Goal: Information Seeking & Learning: Learn about a topic

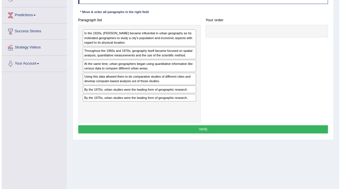
scroll to position [80, 0]
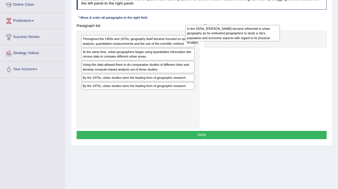
drag, startPoint x: 128, startPoint y: 61, endPoint x: 251, endPoint y: 50, distance: 123.3
click at [251, 41] on div "In the 1920s, Carl Sauer became influential in urban geography as he motivated …" at bounding box center [232, 33] width 94 height 16
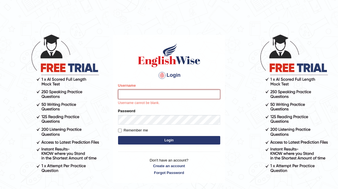
click at [157, 92] on input "Username" at bounding box center [169, 95] width 102 height 10
type input "dolma_mt"
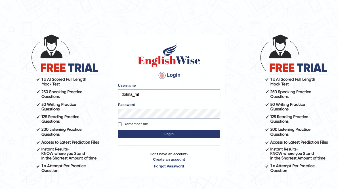
click at [168, 135] on button "Login" at bounding box center [169, 134] width 102 height 9
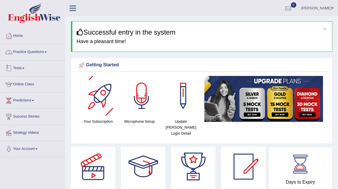
click at [43, 52] on link "Practice Questions" at bounding box center [32, 51] width 65 height 14
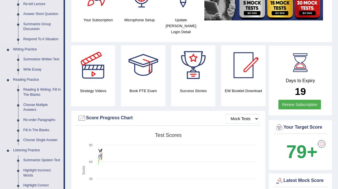
scroll to position [102, 0]
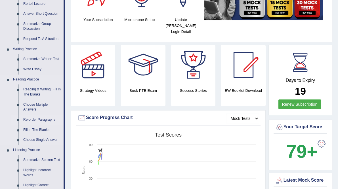
click at [34, 120] on link "Re-order Paragraphs" at bounding box center [42, 120] width 43 height 10
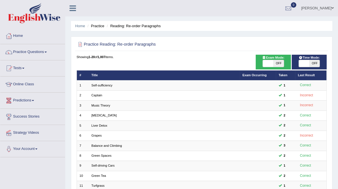
click at [276, 66] on span "OFF" at bounding box center [278, 63] width 10 height 7
checkbox input "true"
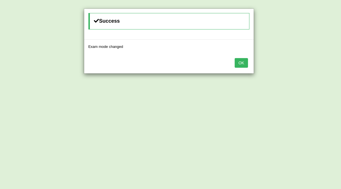
click at [246, 64] on button "OK" at bounding box center [241, 63] width 13 height 10
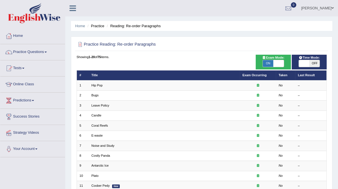
click at [306, 67] on span at bounding box center [304, 63] width 10 height 7
checkbox input "true"
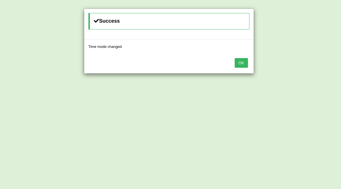
click at [242, 62] on button "OK" at bounding box center [241, 63] width 13 height 10
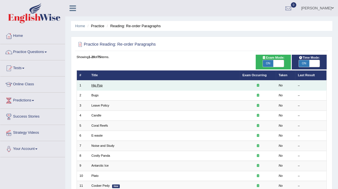
click at [102, 87] on link "Hip Pop" at bounding box center [96, 85] width 11 height 3
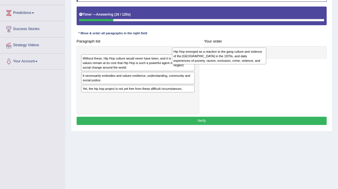
drag, startPoint x: 125, startPoint y: 81, endPoint x: 232, endPoint y: 77, distance: 107.0
click at [232, 64] on div "Hip Hop emerged as a reaction to the gang culture and violence of the South Bro…" at bounding box center [219, 56] width 94 height 16
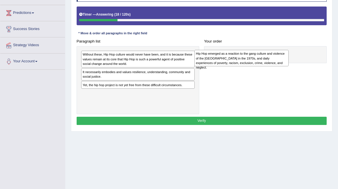
drag, startPoint x: 137, startPoint y: 74, endPoint x: 269, endPoint y: 73, distance: 132.2
click at [269, 66] on div "Hip Hop emerged as a reaction to the gang culture and violence of the South Bro…" at bounding box center [241, 58] width 94 height 16
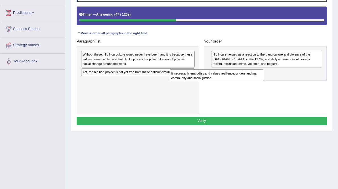
drag, startPoint x: 118, startPoint y: 97, endPoint x: 223, endPoint y: 99, distance: 105.2
click at [223, 81] on div "It necessarily embodies and values resilience, understanding, community and soc…" at bounding box center [217, 75] width 94 height 12
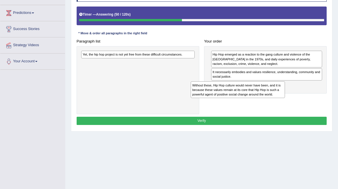
drag, startPoint x: 118, startPoint y: 79, endPoint x: 246, endPoint y: 114, distance: 132.1
click at [246, 98] on div "Without these, Hip Hop culture would never have been, and it is because these v…" at bounding box center [238, 89] width 94 height 16
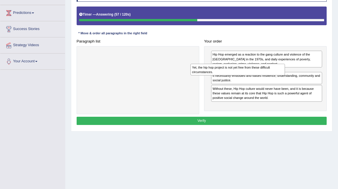
drag, startPoint x: 119, startPoint y: 76, endPoint x: 248, endPoint y: 91, distance: 129.6
click at [248, 76] on div "Yet, the hip hop project is not yet free from these difficult circumstances." at bounding box center [237, 70] width 94 height 12
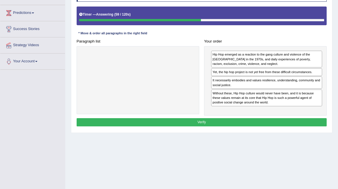
click at [202, 126] on button "Verify" at bounding box center [202, 122] width 250 height 8
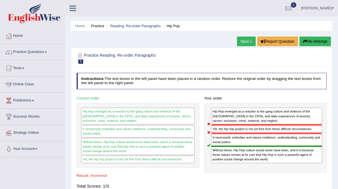
click at [318, 41] on button "Re-Attempt" at bounding box center [314, 42] width 31 height 10
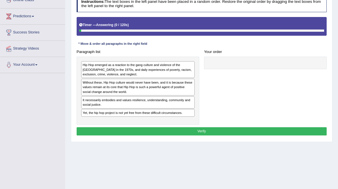
scroll to position [84, 0]
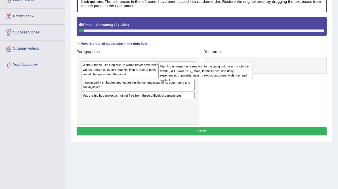
drag, startPoint x: 138, startPoint y: 88, endPoint x: 230, endPoint y: 90, distance: 91.9
click at [230, 79] on div "Hip Hop emerged as a reaction to the gang culture and violence of the South Bro…" at bounding box center [205, 71] width 94 height 16
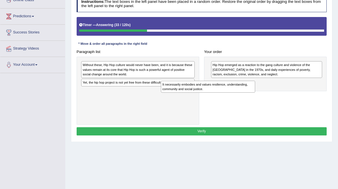
drag, startPoint x: 123, startPoint y: 107, endPoint x: 217, endPoint y: 110, distance: 93.9
click at [217, 93] on div "It necessarily embodies and values resilience, understanding, community and soc…" at bounding box center [208, 87] width 94 height 12
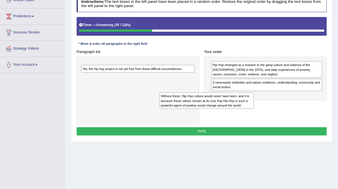
drag, startPoint x: 168, startPoint y: 88, endPoint x: 260, endPoint y: 125, distance: 99.2
click at [254, 109] on div "Without these, Hip Hop culture would never have been, and it is because these v…" at bounding box center [206, 100] width 94 height 16
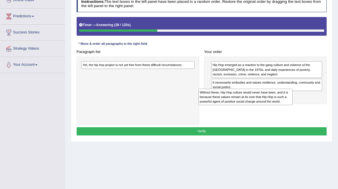
drag, startPoint x: 138, startPoint y: 87, endPoint x: 276, endPoint y: 119, distance: 141.6
click at [276, 105] on div "Without these, Hip Hop culture would never have been, and it is because these v…" at bounding box center [245, 97] width 94 height 16
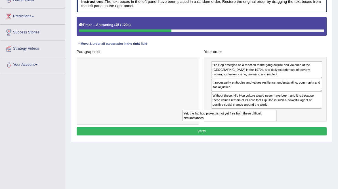
drag, startPoint x: 130, startPoint y: 85, endPoint x: 248, endPoint y: 142, distance: 131.9
click at [248, 122] on div "Yet, the hip hop project is not yet free from these difficult circumstances." at bounding box center [229, 116] width 94 height 12
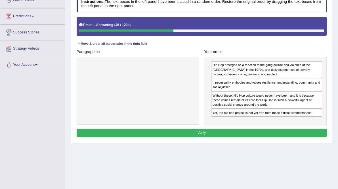
click at [225, 137] on button "Verify" at bounding box center [202, 133] width 250 height 8
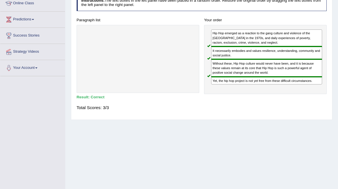
scroll to position [0, 0]
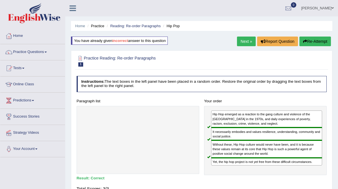
click at [244, 43] on link "Next »" at bounding box center [246, 42] width 19 height 10
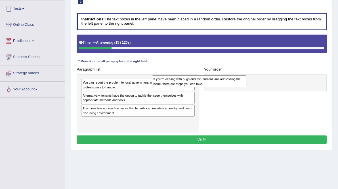
drag, startPoint x: 151, startPoint y: 118, endPoint x: 234, endPoint y: 100, distance: 85.4
click at [234, 87] on div "If you're dealing with bugs and the landlord isn't addressing the issue, there …" at bounding box center [199, 81] width 94 height 12
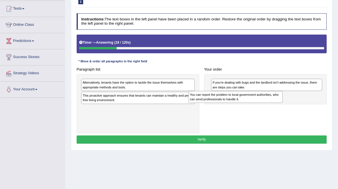
drag, startPoint x: 127, startPoint y: 105, endPoint x: 253, endPoint y: 119, distance: 127.0
click at [253, 103] on div "You can report the problem to local government authorities, who can send profes…" at bounding box center [235, 97] width 94 height 12
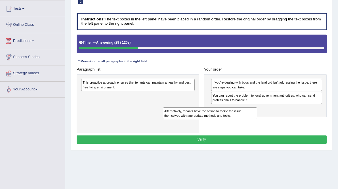
drag, startPoint x: 130, startPoint y: 102, endPoint x: 226, endPoint y: 136, distance: 102.1
click at [226, 119] on div "Alternatively, tenants have the option to tackle the issue themselves with appr…" at bounding box center [210, 113] width 94 height 12
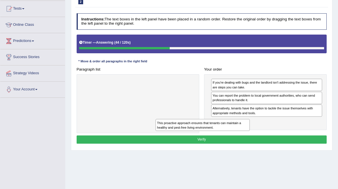
drag, startPoint x: 139, startPoint y: 103, endPoint x: 227, endPoint y: 151, distance: 99.8
click at [227, 131] on div "This proactive approach ensures that tenants can maintain a healthy and pest-fr…" at bounding box center [202, 125] width 94 height 12
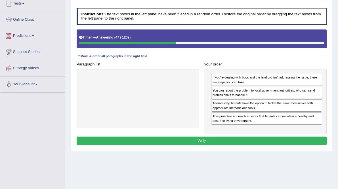
scroll to position [66, 0]
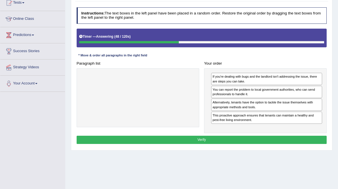
click at [203, 144] on button "Verify" at bounding box center [202, 140] width 250 height 8
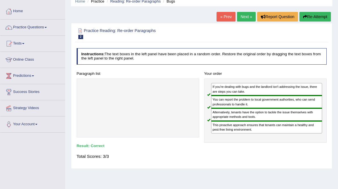
scroll to position [25, 0]
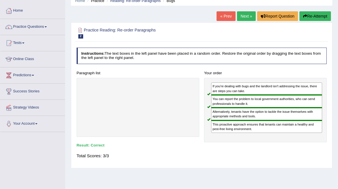
click at [244, 16] on link "Next »" at bounding box center [246, 16] width 19 height 10
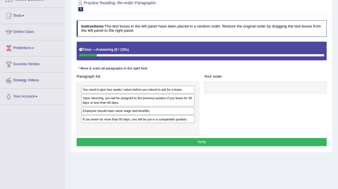
scroll to position [53, 0]
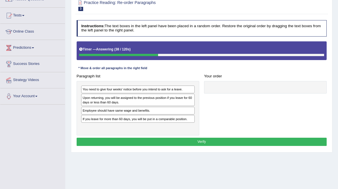
click at [111, 93] on div "You need to give four weeks' notice before you intend to ask for a leave." at bounding box center [137, 90] width 113 height 8
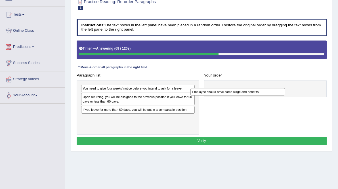
drag, startPoint x: 119, startPoint y: 136, endPoint x: 248, endPoint y: 110, distance: 131.3
click at [248, 96] on div "Employee should have same wage and benefits." at bounding box center [237, 91] width 94 height 7
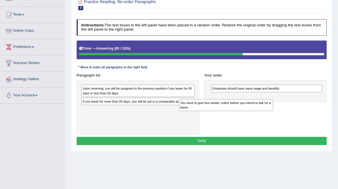
drag, startPoint x: 111, startPoint y: 110, endPoint x: 225, endPoint y: 127, distance: 115.8
click at [225, 111] on div "You need to give four weeks' notice before you intend to ask for a leave." at bounding box center [226, 105] width 94 height 12
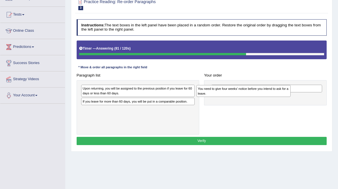
drag, startPoint x: 161, startPoint y: 139, endPoint x: 296, endPoint y: 111, distance: 137.6
click at [290, 97] on div "You need to give four weeks' notice before you intend to ask for a leave." at bounding box center [243, 91] width 94 height 12
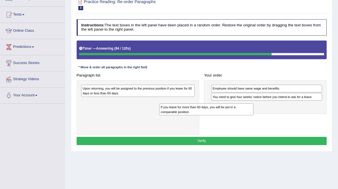
drag, startPoint x: 132, startPoint y: 125, endPoint x: 223, endPoint y: 132, distance: 92.2
click at [223, 115] on div "If you leave for more than 60 days, you will be put in a comparable position." at bounding box center [206, 110] width 94 height 12
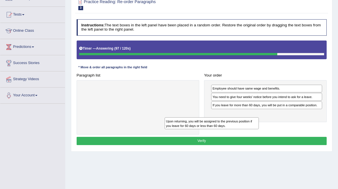
drag, startPoint x: 139, startPoint y: 108, endPoint x: 239, endPoint y: 146, distance: 106.9
click at [239, 129] on div "Upon returning, you will be assigned to the previous position if you leave for …" at bounding box center [212, 123] width 94 height 12
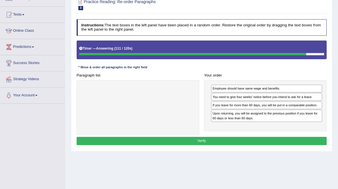
click at [225, 145] on button "Verify" at bounding box center [202, 141] width 250 height 8
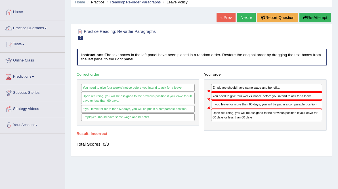
scroll to position [22, 0]
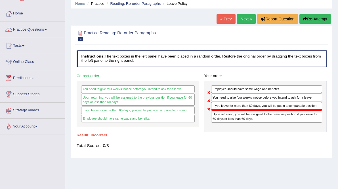
click at [307, 17] on button "Re-Attempt" at bounding box center [314, 19] width 31 height 10
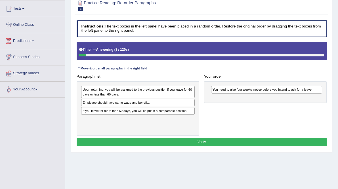
scroll to position [60, 0]
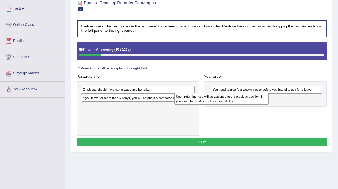
drag, startPoint x: 141, startPoint y: 110, endPoint x: 251, endPoint y: 118, distance: 110.3
click at [251, 105] on div "Upon returning, you will be assigned to the previous position if you leave for …" at bounding box center [221, 99] width 94 height 12
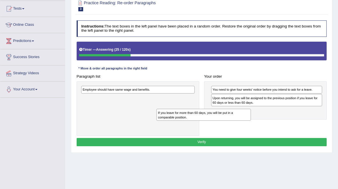
drag, startPoint x: 127, startPoint y: 116, endPoint x: 219, endPoint y: 133, distance: 93.1
click at [219, 121] on div "If you leave for more than 60 days, you will be put in a comparable position." at bounding box center [203, 115] width 94 height 12
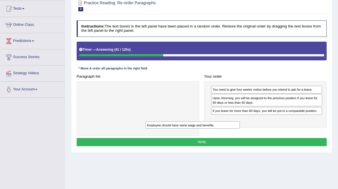
drag, startPoint x: 142, startPoint y: 106, endPoint x: 218, endPoint y: 147, distance: 86.4
click at [218, 129] on div "Employee should have same wage and benefits." at bounding box center [192, 124] width 94 height 7
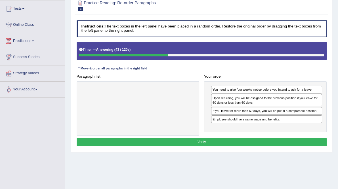
click at [206, 146] on button "Verify" at bounding box center [202, 142] width 250 height 8
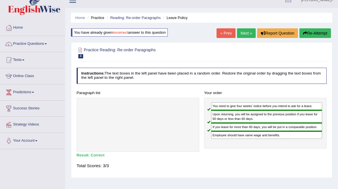
scroll to position [7, 0]
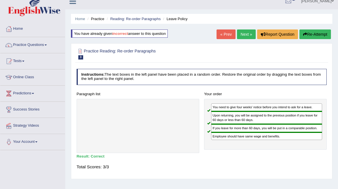
click at [246, 33] on link "Next »" at bounding box center [246, 34] width 19 height 10
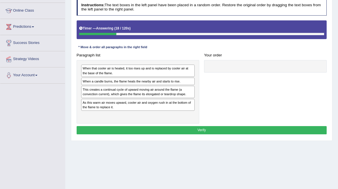
scroll to position [74, 0]
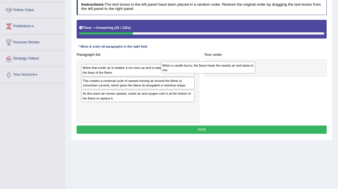
drag, startPoint x: 138, startPoint y: 107, endPoint x: 232, endPoint y: 90, distance: 95.5
click at [232, 73] on div "When a candle burns, the flame heats the nearby air and starts to rise." at bounding box center [208, 68] width 94 height 12
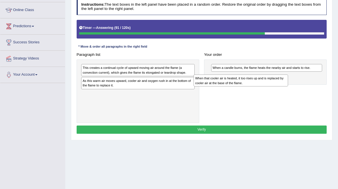
drag, startPoint x: 116, startPoint y: 89, endPoint x: 249, endPoint y: 102, distance: 133.1
click at [249, 87] on div "When that cooler air is heated, it too rises up and is replaced by cooler air a…" at bounding box center [240, 81] width 94 height 12
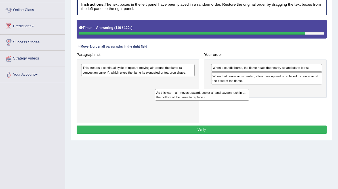
drag, startPoint x: 131, startPoint y: 111, endPoint x: 222, endPoint y: 117, distance: 91.3
click at [222, 101] on div "As this warm air moves upward, cooler air and oxygen rush in at the bottom of t…" at bounding box center [202, 95] width 94 height 12
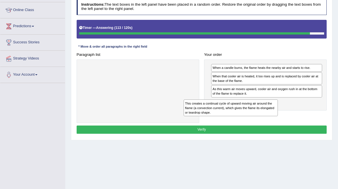
drag, startPoint x: 132, startPoint y: 90, endPoint x: 253, endPoint y: 133, distance: 128.6
click at [253, 116] on div "This creates a continual cycle of upward moving air around the flame (a convect…" at bounding box center [231, 108] width 94 height 16
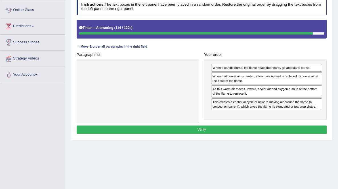
click at [225, 134] on button "Verify" at bounding box center [202, 130] width 250 height 8
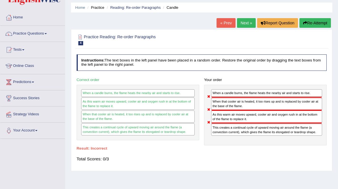
scroll to position [18, 0]
click at [307, 19] on button "Re-Attempt" at bounding box center [314, 23] width 31 height 10
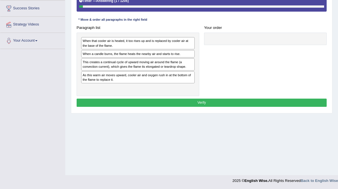
scroll to position [108, 0]
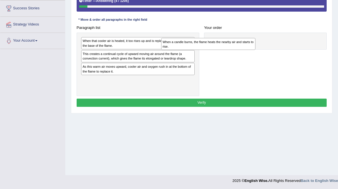
drag, startPoint x: 124, startPoint y: 74, endPoint x: 218, endPoint y: 60, distance: 94.9
click at [218, 50] on div "When a candle burns, the flame heats the nearby air and starts to rise." at bounding box center [208, 44] width 94 height 12
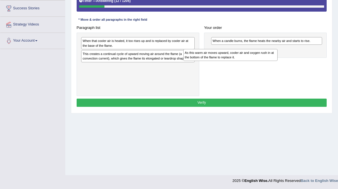
drag, startPoint x: 130, startPoint y: 96, endPoint x: 250, endPoint y: 75, distance: 122.4
click at [250, 61] on div "As this warm air moves upward, cooler air and oxygen rush in at the bottom of t…" at bounding box center [230, 55] width 94 height 12
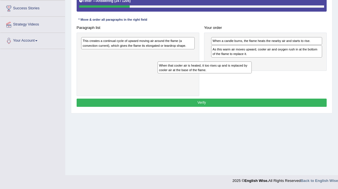
drag, startPoint x: 116, startPoint y: 64, endPoint x: 206, endPoint y: 92, distance: 94.1
click at [206, 73] on div "When that cooler air is heated, it too rises up and is replaced by cooler air a…" at bounding box center [204, 68] width 94 height 12
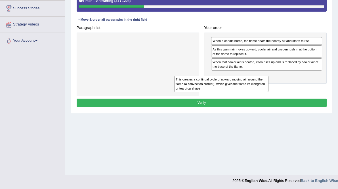
drag, startPoint x: 161, startPoint y: 67, endPoint x: 271, endPoint y: 112, distance: 119.2
click at [268, 92] on div "This creates a continual cycle of upward moving air around the flame (a convect…" at bounding box center [221, 84] width 94 height 16
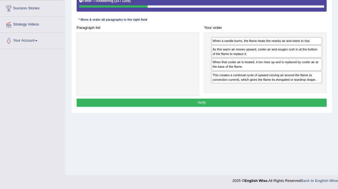
click at [230, 107] on button "Verify" at bounding box center [202, 103] width 250 height 8
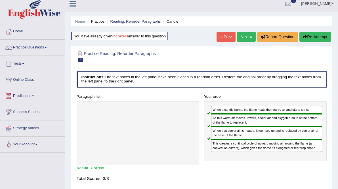
scroll to position [3, 0]
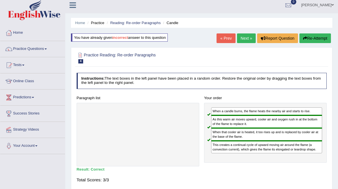
click at [242, 35] on link "Next »" at bounding box center [246, 38] width 19 height 10
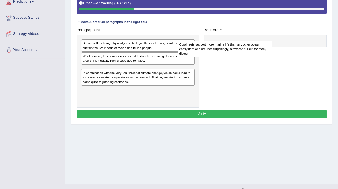
drag, startPoint x: 151, startPoint y: 94, endPoint x: 265, endPoint y: 63, distance: 118.8
click at [265, 57] on div "Coral reefs support more marine life than any other ocean ecosystem and are, no…" at bounding box center [225, 49] width 94 height 16
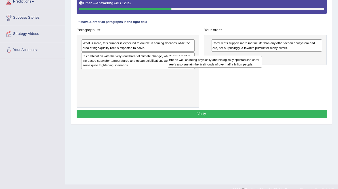
drag, startPoint x: 115, startPoint y: 65, endPoint x: 217, endPoint y: 84, distance: 103.6
click at [217, 68] on div "But as well as being physically and biologically spectacular, coral reefs also …" at bounding box center [215, 62] width 94 height 12
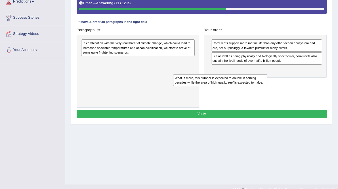
drag, startPoint x: 135, startPoint y: 67, endPoint x: 244, endPoint y: 107, distance: 115.9
click at [244, 86] on div "What is more, this number is expected to double in coming decades while the are…" at bounding box center [220, 80] width 94 height 12
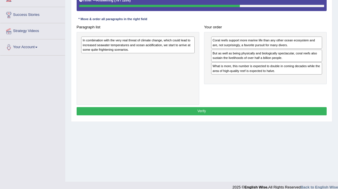
scroll to position [102, 0]
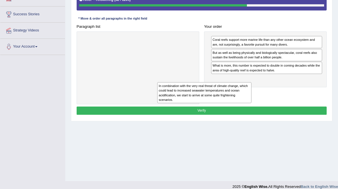
drag, startPoint x: 123, startPoint y: 60, endPoint x: 213, endPoint y: 113, distance: 104.5
click at [213, 103] on div "In combination with the very real threat of climate change, which could lead to…" at bounding box center [204, 92] width 94 height 21
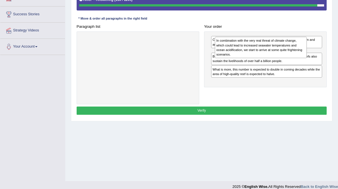
drag, startPoint x: 263, startPoint y: 123, endPoint x: 268, endPoint y: 68, distance: 54.4
click at [268, 58] on div "In combination with the very real threat of climate change, which could lead to…" at bounding box center [261, 47] width 92 height 21
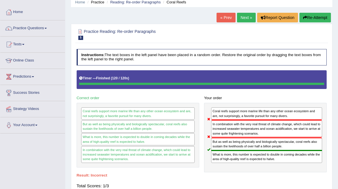
scroll to position [23, 0]
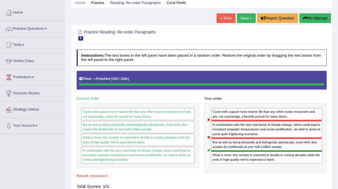
click at [309, 22] on div "« Prev Next » Report Question Re-Attempt" at bounding box center [274, 18] width 116 height 11
click at [313, 16] on button "Re-Attempt" at bounding box center [314, 18] width 31 height 10
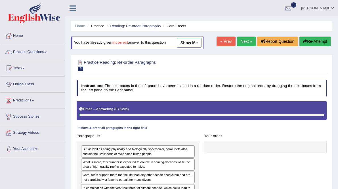
scroll to position [108, 0]
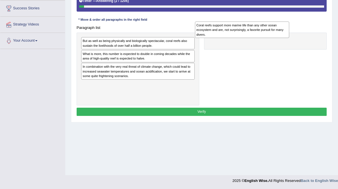
drag, startPoint x: 229, startPoint y: 67, endPoint x: 255, endPoint y: 47, distance: 33.0
click at [256, 38] on div "Coral reefs support more marine life than any other ocean ecosystem and are, no…" at bounding box center [242, 30] width 94 height 16
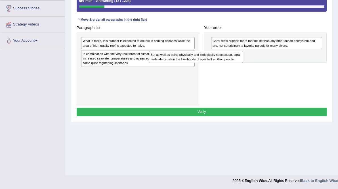
drag, startPoint x: 149, startPoint y: 61, endPoint x: 229, endPoint y: 77, distance: 81.7
click at [229, 63] on div "But as well as being physically and biologically spectacular, coral reefs also …" at bounding box center [196, 57] width 94 height 12
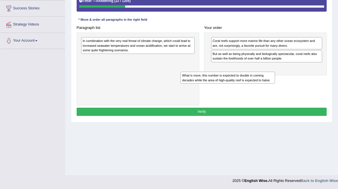
drag, startPoint x: 145, startPoint y: 61, endPoint x: 262, endPoint y: 100, distance: 123.7
click at [262, 84] on div "What is more, this number is expected to double in coming decades while the are…" at bounding box center [227, 78] width 94 height 12
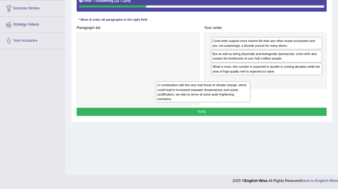
drag, startPoint x: 158, startPoint y: 71, endPoint x: 246, endPoint y: 124, distance: 102.5
click at [246, 102] on div "In combination with the very real threat of climate change, which could lead to…" at bounding box center [203, 91] width 94 height 21
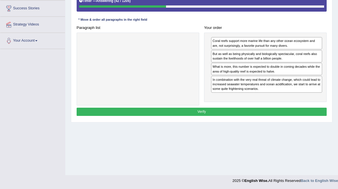
click at [261, 116] on button "Verify" at bounding box center [202, 112] width 250 height 8
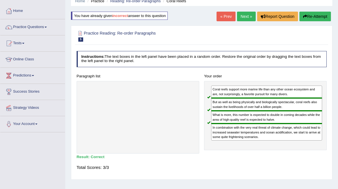
scroll to position [25, 0]
click at [246, 15] on link "Next »" at bounding box center [246, 17] width 19 height 10
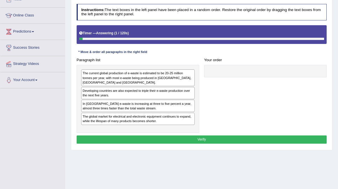
scroll to position [69, 0]
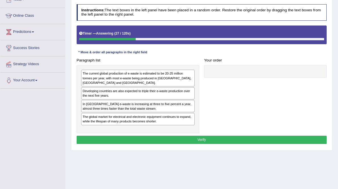
click at [128, 112] on div "In [GEOGRAPHIC_DATA] e-waste is increasing at three to five percent a year, alm…" at bounding box center [137, 106] width 113 height 12
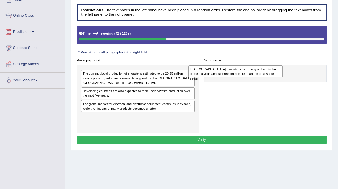
drag, startPoint x: 143, startPoint y: 129, endPoint x: 269, endPoint y: 89, distance: 132.4
click at [269, 77] on div "In [GEOGRAPHIC_DATA] e-waste is increasing at three to five percent a year, alm…" at bounding box center [235, 72] width 94 height 12
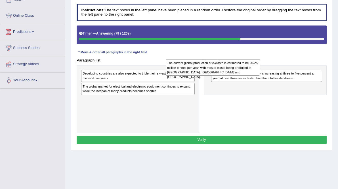
drag, startPoint x: 132, startPoint y: 100, endPoint x: 231, endPoint y: 88, distance: 100.3
click at [231, 76] on div "The current global production of e-waste is estimated to be 20-25 million tonne…" at bounding box center [213, 67] width 94 height 16
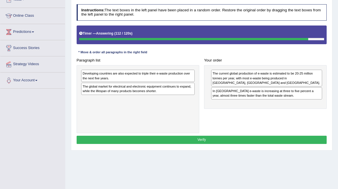
click at [103, 95] on div "The global market for electrical and electronic equipment continues to expand, …" at bounding box center [137, 89] width 113 height 12
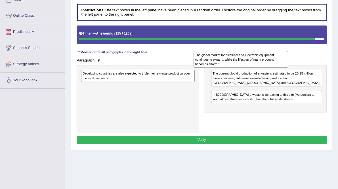
drag, startPoint x: 103, startPoint y: 113, endPoint x: 229, endPoint y: 79, distance: 130.5
click at [229, 68] on div "The global market for electrical and electronic equipment continues to expand, …" at bounding box center [240, 59] width 94 height 16
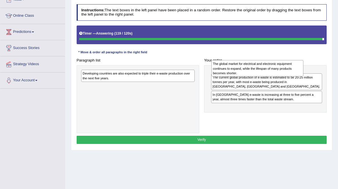
drag, startPoint x: 236, startPoint y: 121, endPoint x: 236, endPoint y: 90, distance: 30.9
click at [236, 77] on div "The global market for electrical and electronic equipment continues to expand, …" at bounding box center [257, 68] width 92 height 16
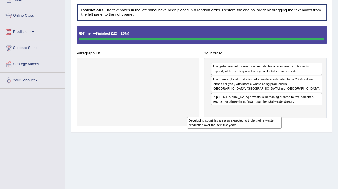
drag, startPoint x: 146, startPoint y: 88, endPoint x: 267, endPoint y: 144, distance: 133.5
click at [267, 129] on div "Developing countries are also expected to triple their e-waste production over …" at bounding box center [234, 123] width 94 height 12
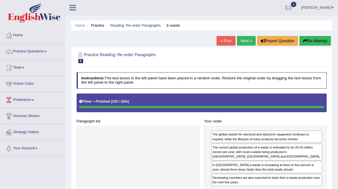
scroll to position [0, 0]
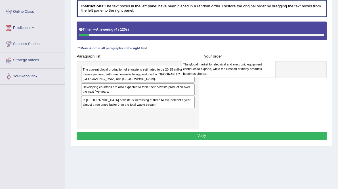
drag, startPoint x: 104, startPoint y: 139, endPoint x: 223, endPoint y: 83, distance: 130.8
click at [223, 77] on div "The global market for electrical and electronic equipment continues to expand, …" at bounding box center [229, 69] width 94 height 16
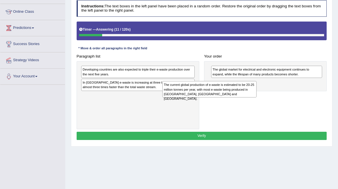
drag, startPoint x: 141, startPoint y: 94, endPoint x: 237, endPoint y: 112, distance: 97.3
click at [237, 98] on div "The current global production of e-waste is estimated to be 20-25 million tonne…" at bounding box center [209, 89] width 94 height 16
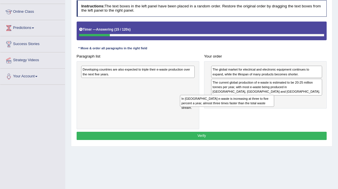
drag, startPoint x: 116, startPoint y: 105, endPoint x: 233, endPoint y: 124, distance: 118.2
click at [233, 107] on div "In Europe e-waste is increasing at three to five percent a year, almost three t…" at bounding box center [227, 101] width 94 height 12
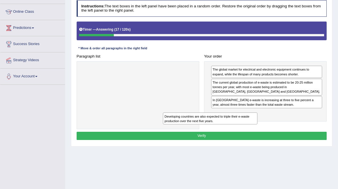
drag, startPoint x: 159, startPoint y: 91, endPoint x: 256, endPoint y: 144, distance: 110.0
click at [256, 125] on div "Developing countries are also expected to triple their e-waste production over …" at bounding box center [210, 119] width 94 height 12
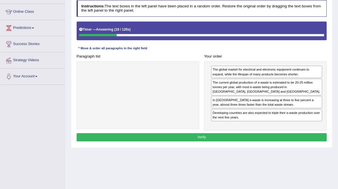
click at [221, 142] on button "Verify" at bounding box center [202, 137] width 250 height 8
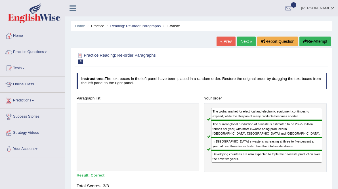
click at [248, 40] on link "Next »" at bounding box center [246, 42] width 19 height 10
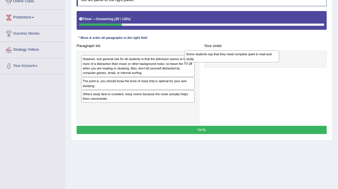
drag, startPoint x: 120, startPoint y: 111, endPoint x: 243, endPoint y: 74, distance: 127.7
click at [243, 62] on div "Some students say that they need complete quiet to read and study." at bounding box center [232, 56] width 94 height 12
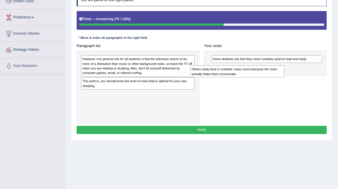
drag, startPoint x: 109, startPoint y: 125, endPoint x: 237, endPoint y: 92, distance: 132.3
click at [237, 77] on div "Others study best in crowded, noisy rooms because the noise actually helps them…" at bounding box center [237, 72] width 94 height 12
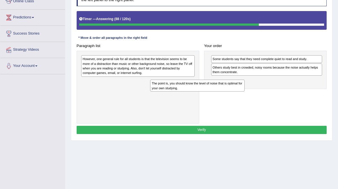
drag, startPoint x: 122, startPoint y: 111, endPoint x: 204, endPoint y: 109, distance: 81.4
click at [204, 92] on div "The point is, you should know the level of noise that is optimal for your own s…" at bounding box center [197, 86] width 94 height 12
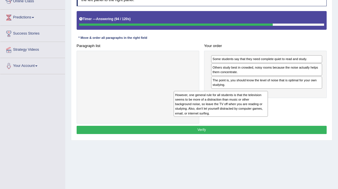
drag, startPoint x: 157, startPoint y: 93, endPoint x: 266, endPoint y: 135, distance: 116.8
click at [266, 117] on div "However, one general rule for all students is that the television seems to be m…" at bounding box center [221, 104] width 94 height 26
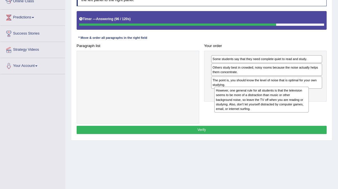
drag, startPoint x: 222, startPoint y: 102, endPoint x: 312, endPoint y: 126, distance: 93.4
click at [308, 113] on div "However, one general rule for all students is that the television seems to be m…" at bounding box center [261, 100] width 94 height 26
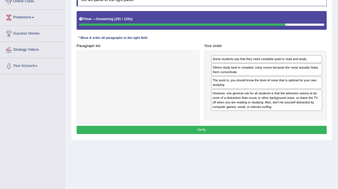
click at [211, 134] on button "Verify" at bounding box center [202, 130] width 250 height 8
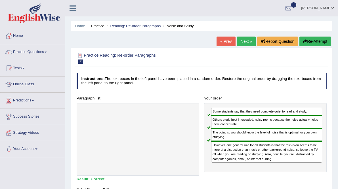
click at [245, 40] on link "Next »" at bounding box center [246, 42] width 19 height 10
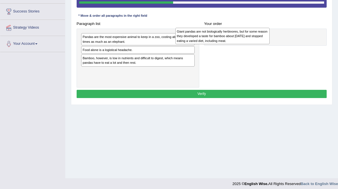
drag, startPoint x: 102, startPoint y: 62, endPoint x: 212, endPoint y: 56, distance: 110.8
click at [212, 44] on div "Giant pandas are not biologically herbivores, but for some reason they develope…" at bounding box center [222, 36] width 94 height 16
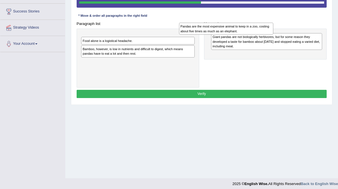
drag, startPoint x: 138, startPoint y: 57, endPoint x: 253, endPoint y: 45, distance: 115.8
click at [253, 35] on div "Pandas are the most expensive animal to keep in a zoo, costing about five times…" at bounding box center [226, 29] width 94 height 12
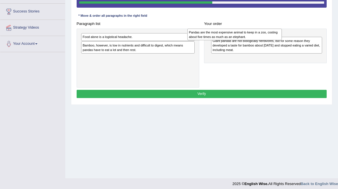
drag, startPoint x: 124, startPoint y: 55, endPoint x: 249, endPoint y: 49, distance: 125.2
click at [249, 41] on div "Pandas are the most expensive animal to keep in a zoo, costing about five times…" at bounding box center [234, 35] width 94 height 12
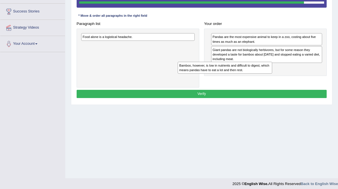
drag, startPoint x: 160, startPoint y: 80, endPoint x: 222, endPoint y: 91, distance: 63.3
click at [222, 74] on div "Bamboo, however, is low in nutrients and difficult to digest, which means panda…" at bounding box center [225, 68] width 94 height 12
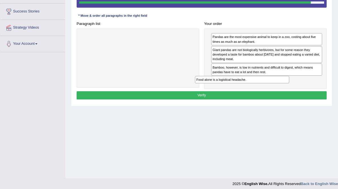
drag, startPoint x: 140, startPoint y: 54, endPoint x: 273, endPoint y: 105, distance: 143.1
click at [273, 83] on div "Food alone is a logistical headache." at bounding box center [242, 79] width 94 height 7
